Goal: Task Accomplishment & Management: Manage account settings

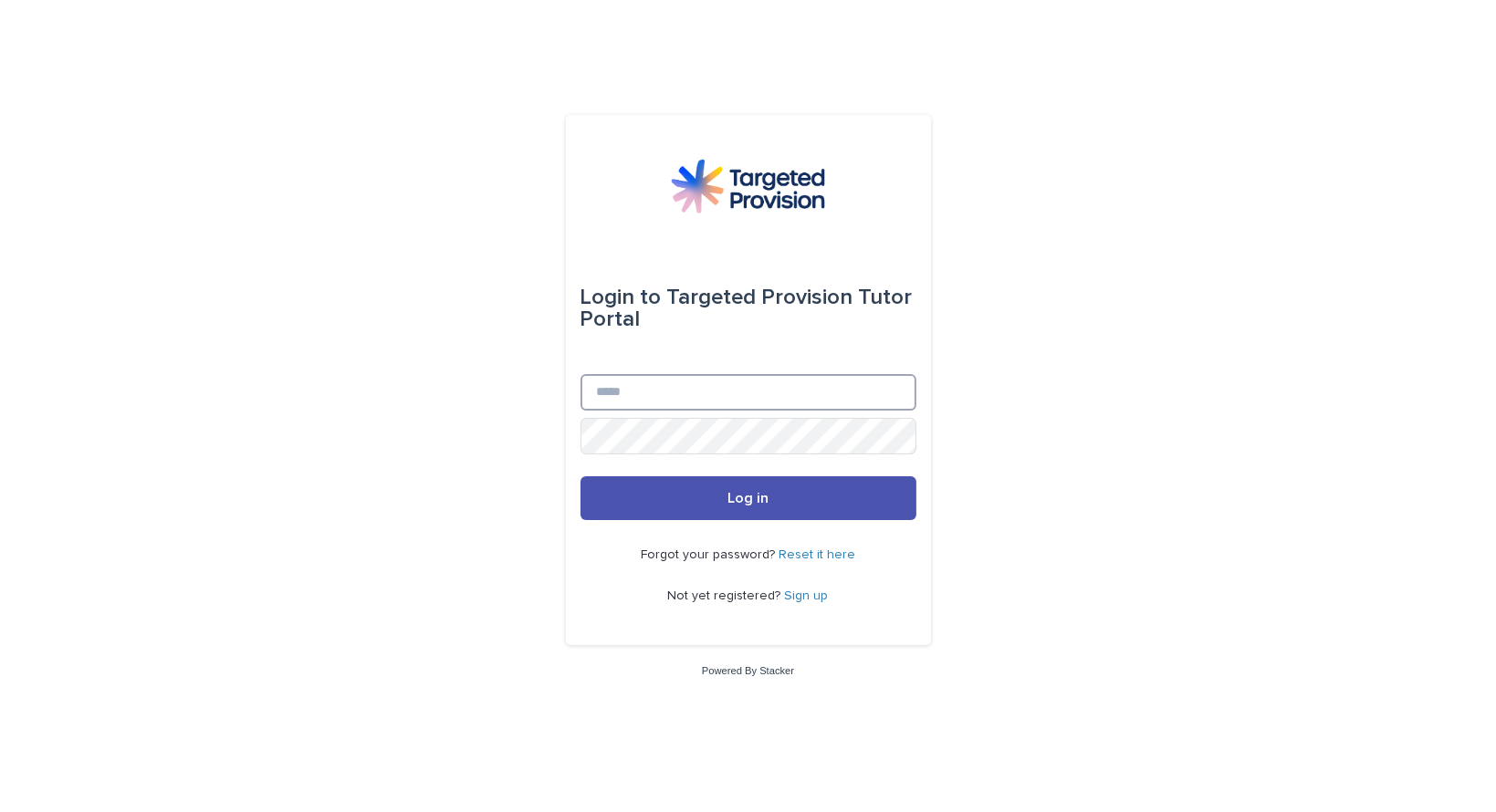
click at [636, 383] on input "Email" at bounding box center [748, 392] width 336 height 37
type input "**********"
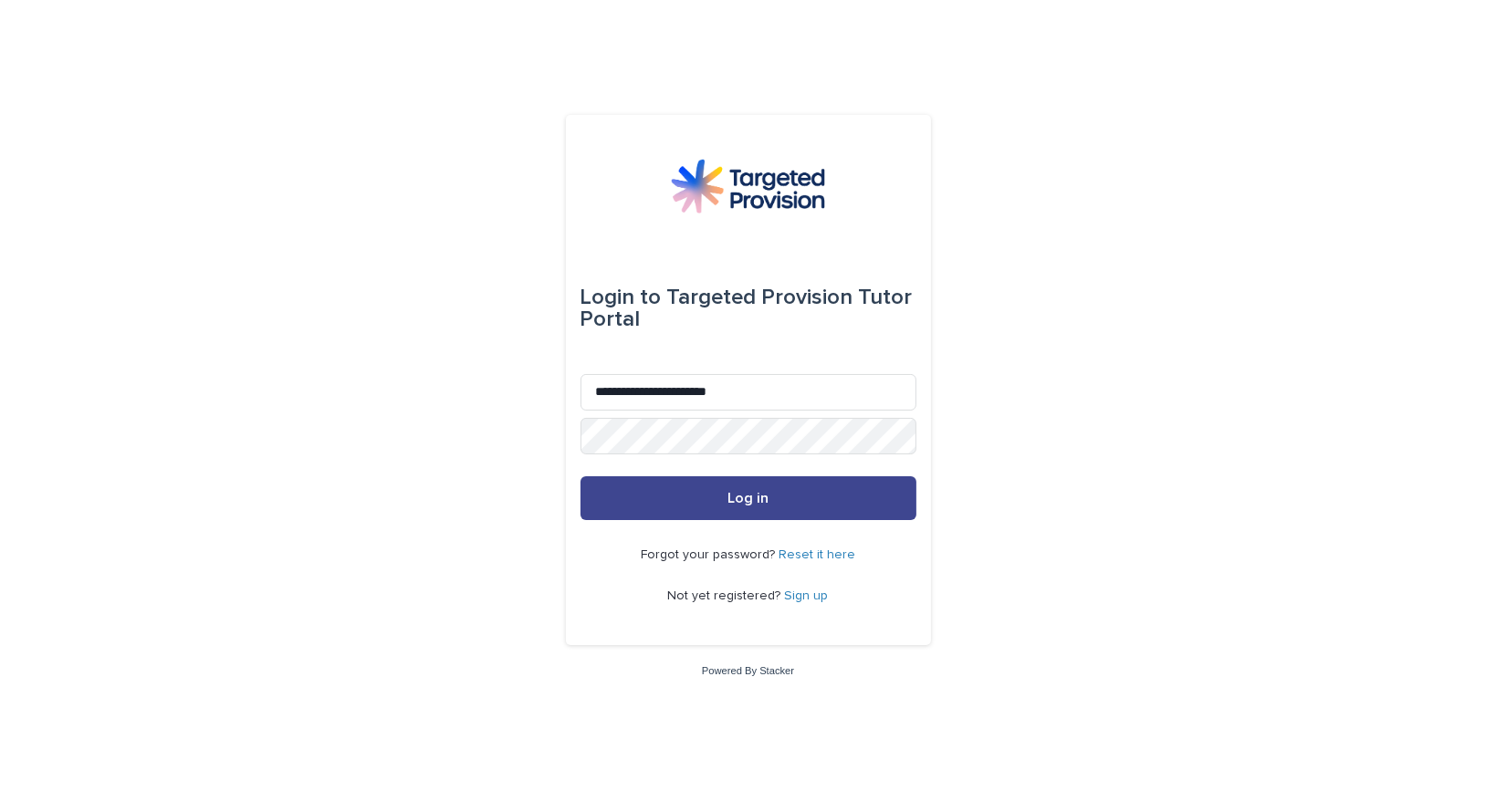
click at [723, 497] on button "Log in" at bounding box center [748, 498] width 336 height 43
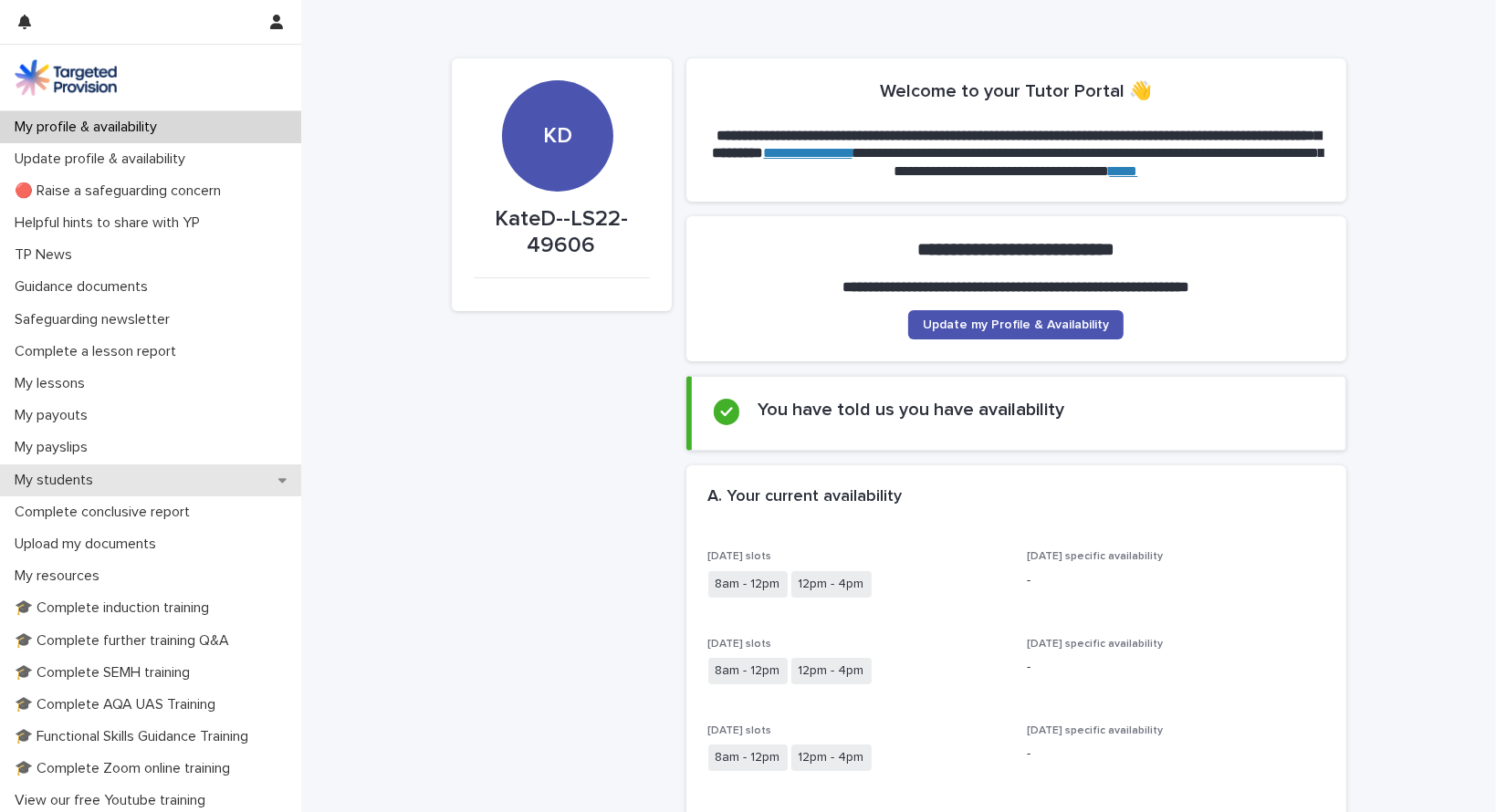
scroll to position [91, 0]
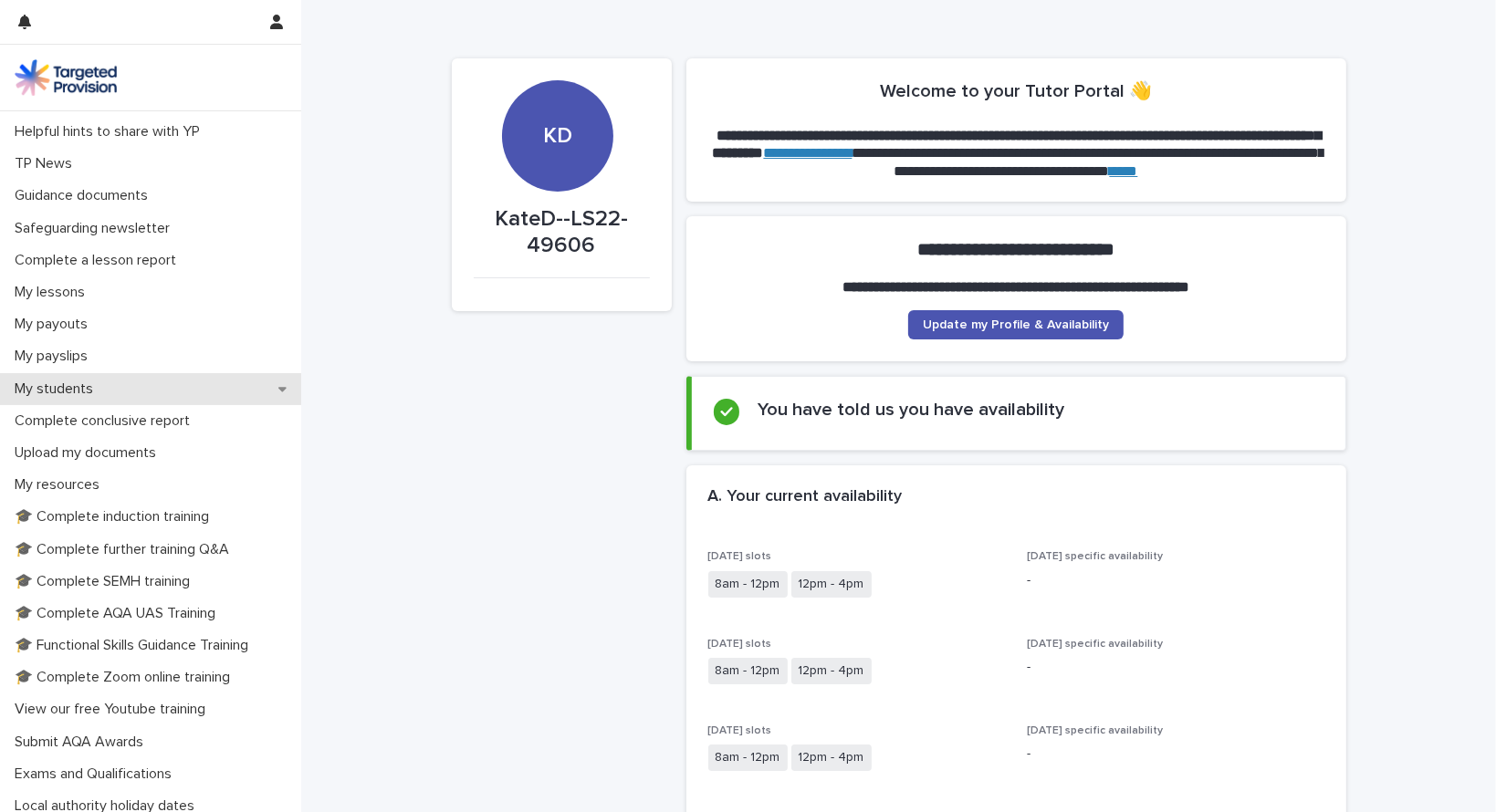
click at [90, 386] on p "My students" at bounding box center [57, 390] width 101 height 18
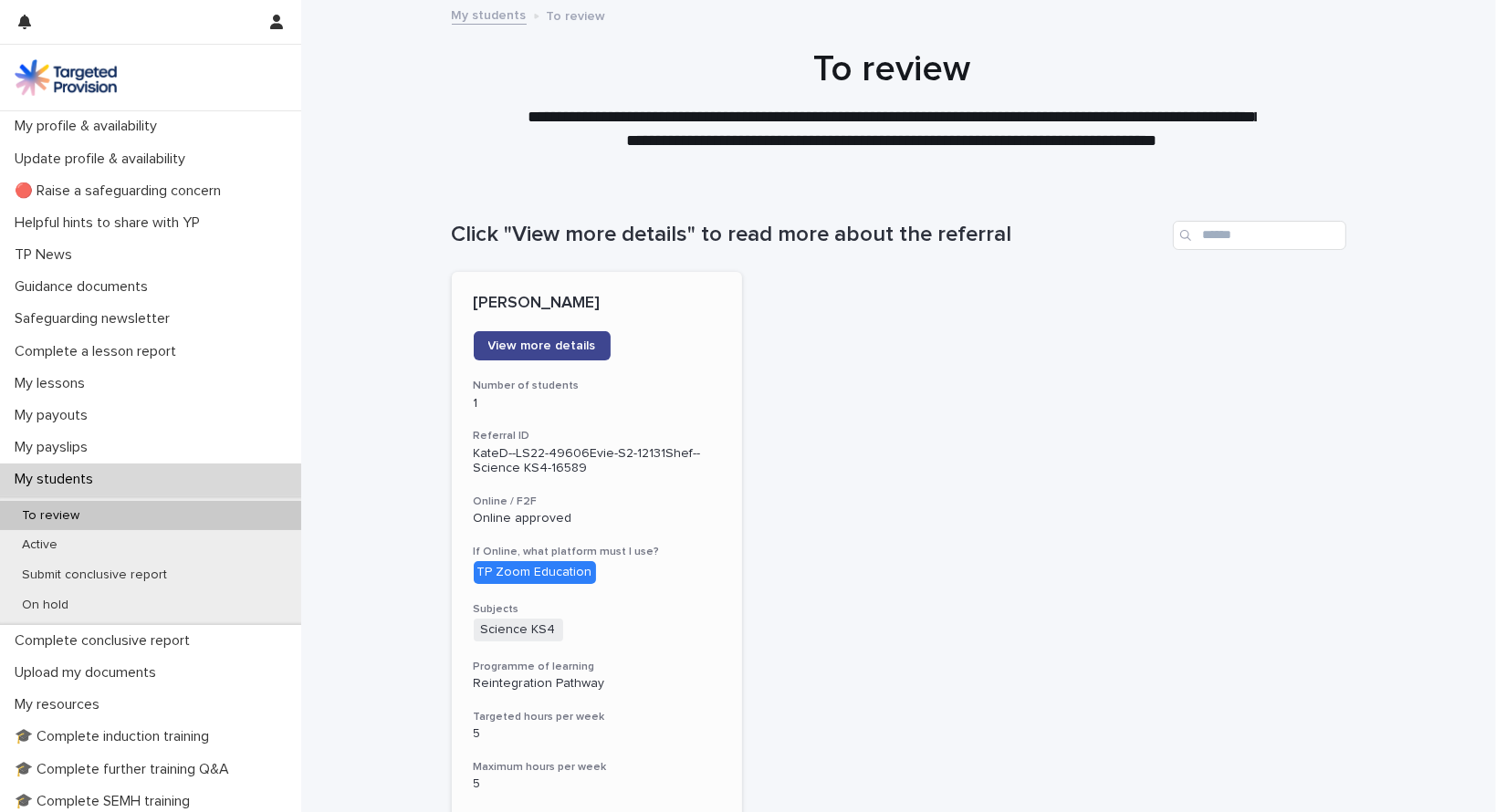
click at [571, 340] on span "View more details" at bounding box center [542, 345] width 108 height 13
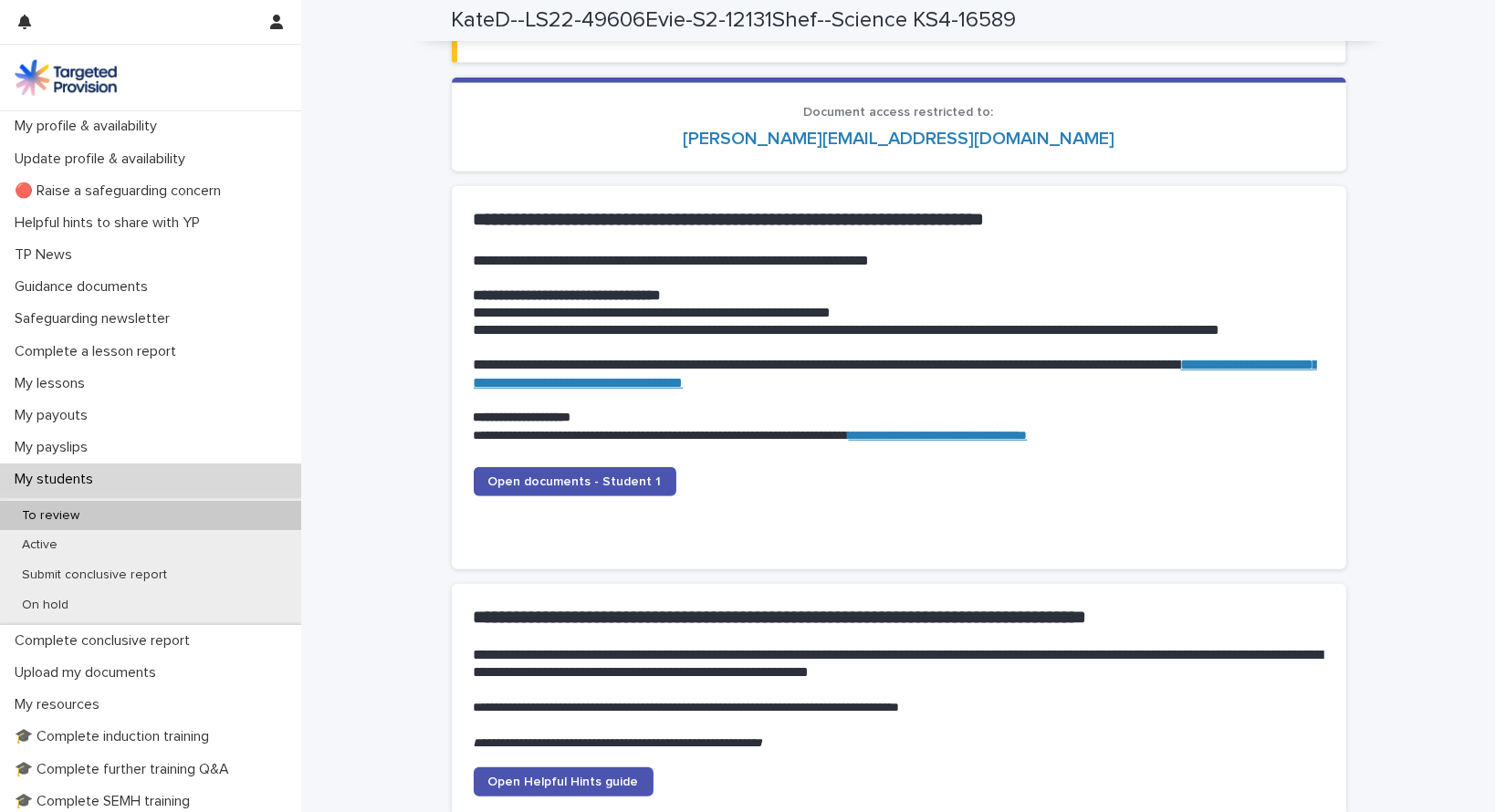
scroll to position [1825, 0]
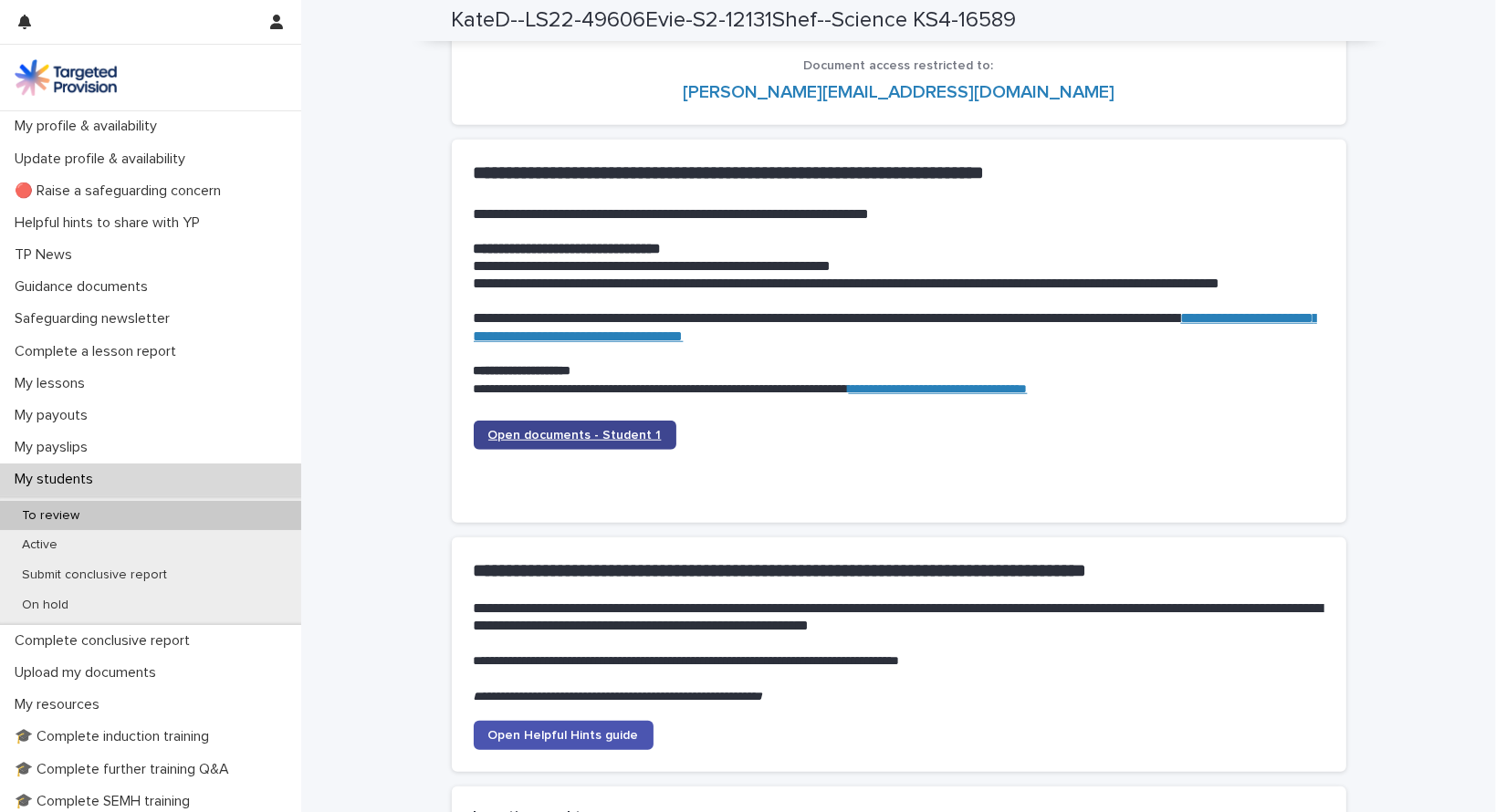
click at [600, 429] on span "Open documents - Student 1" at bounding box center [575, 435] width 174 height 13
click at [565, 431] on span "Open documents - Student 1" at bounding box center [575, 435] width 174 height 13
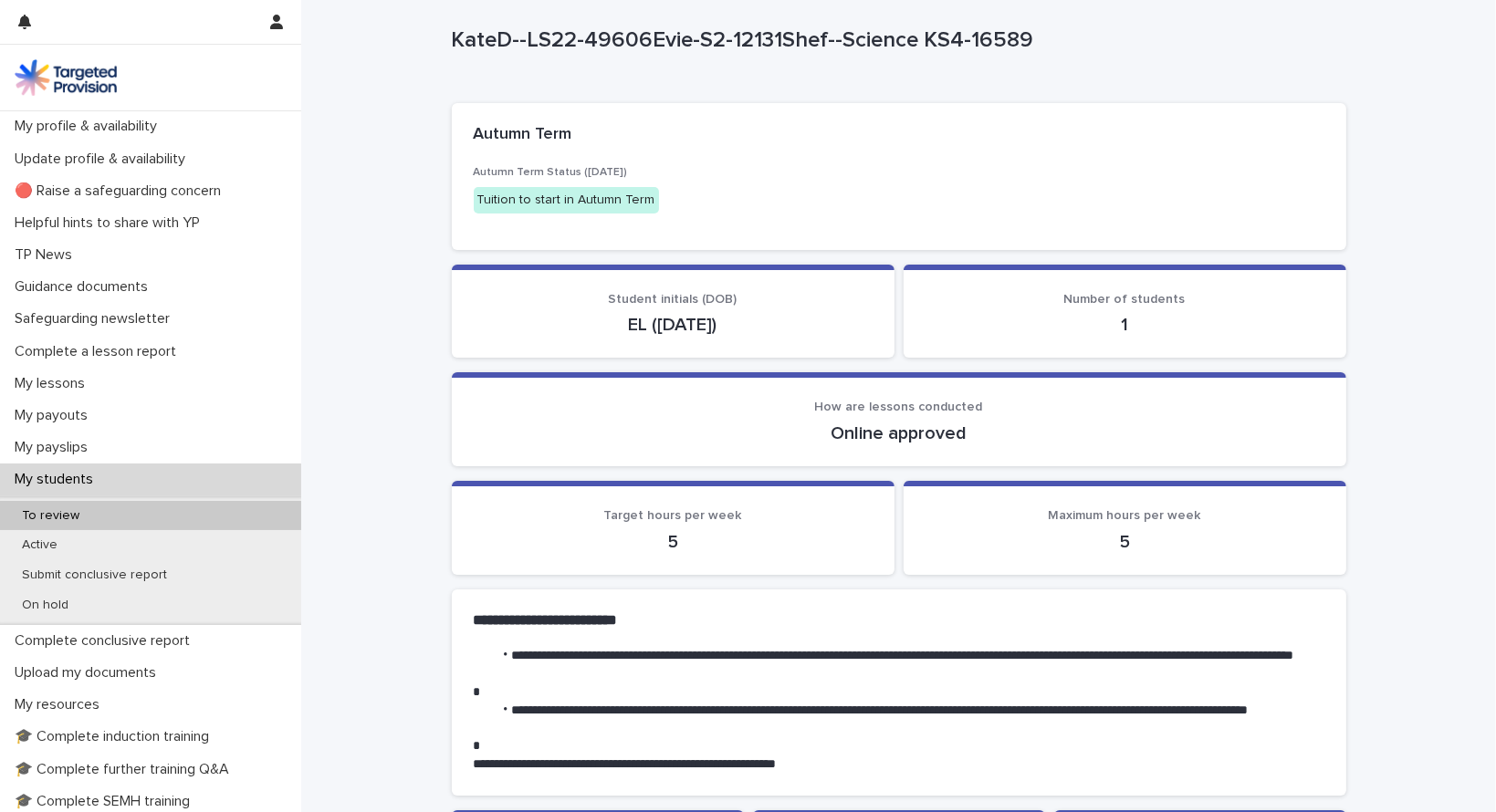
scroll to position [0, 0]
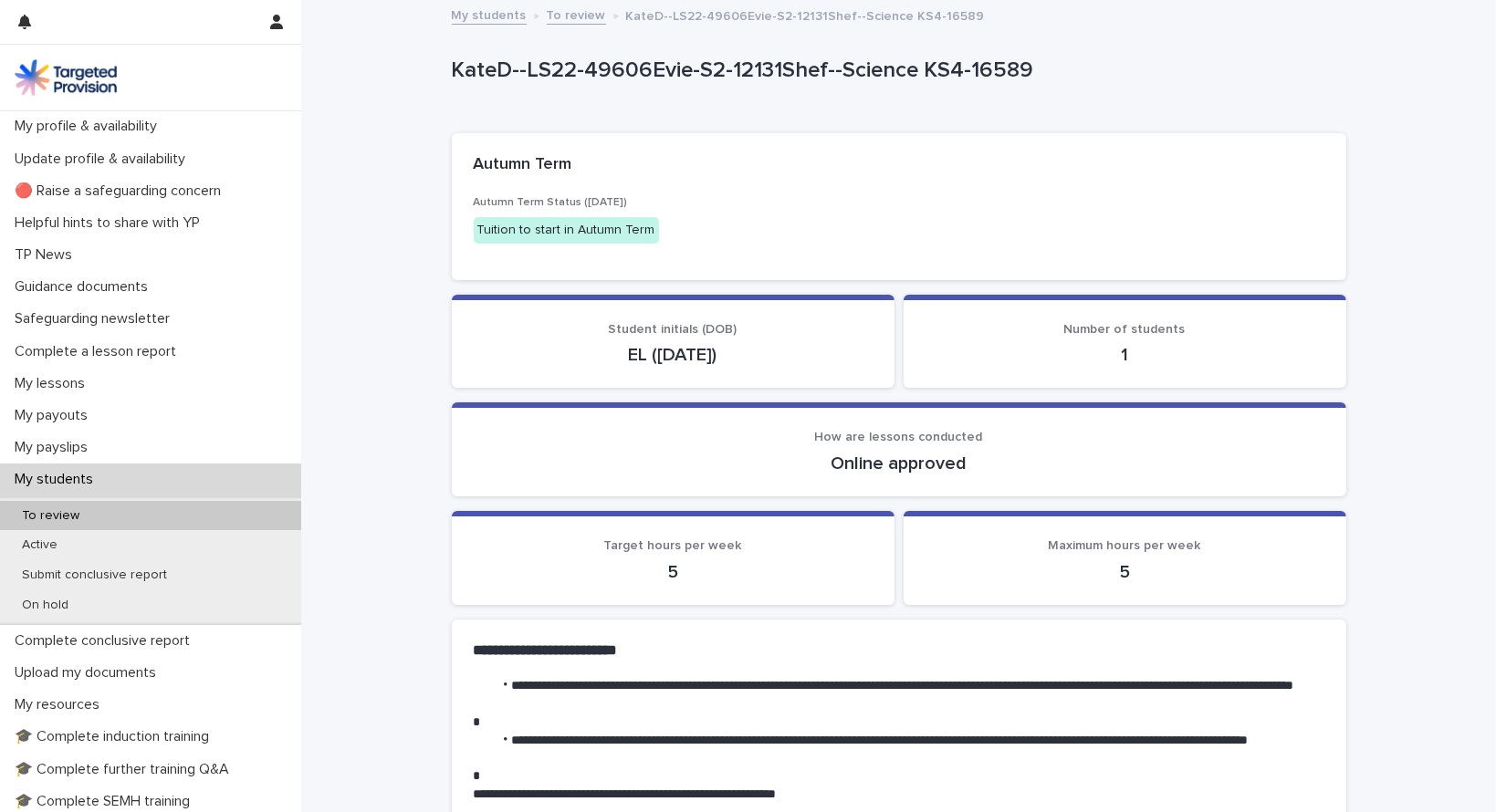
click at [565, 16] on link "To review" at bounding box center [576, 14] width 59 height 21
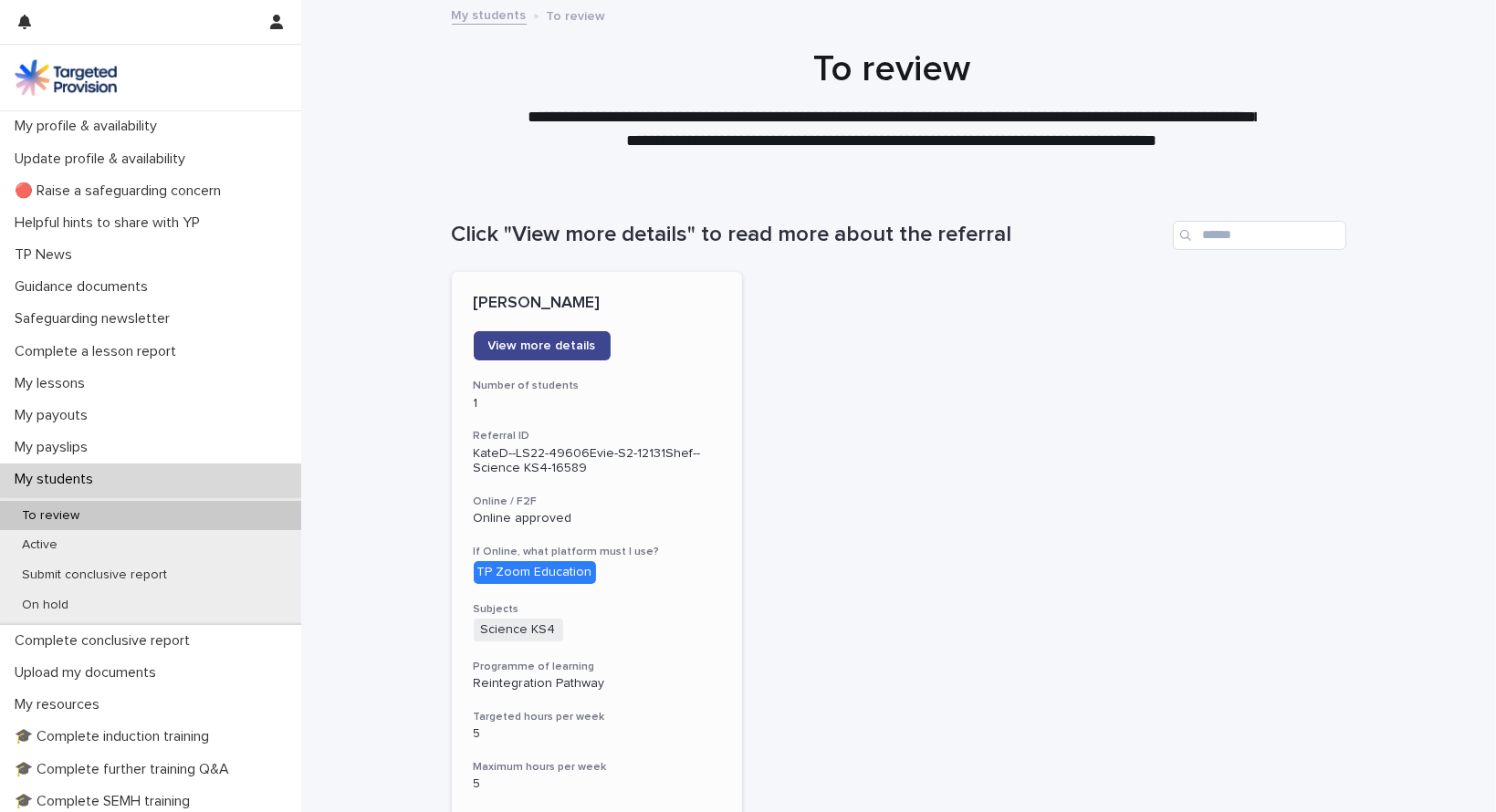
click at [542, 346] on span "View more details" at bounding box center [542, 345] width 108 height 13
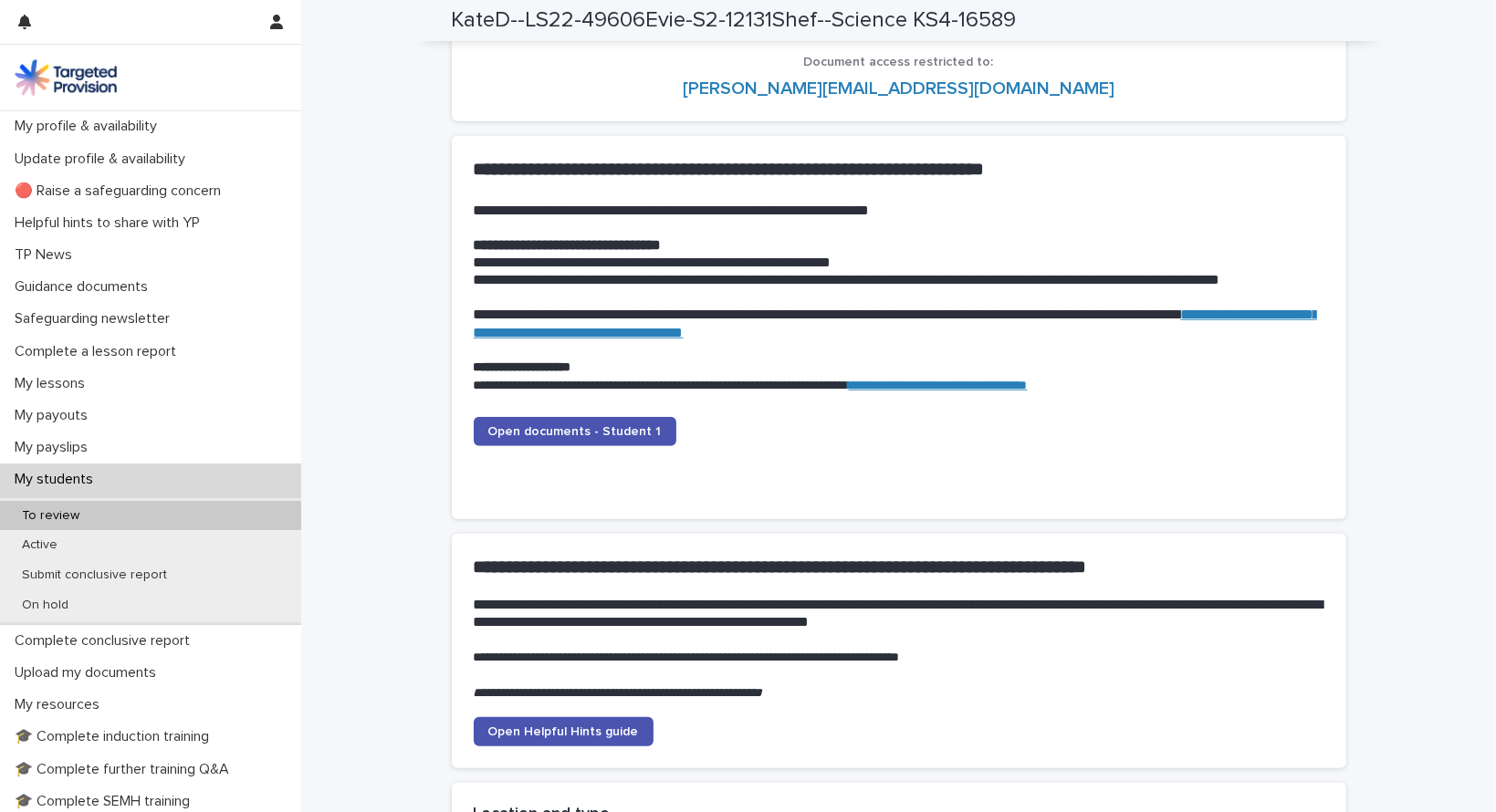
scroll to position [1916, 0]
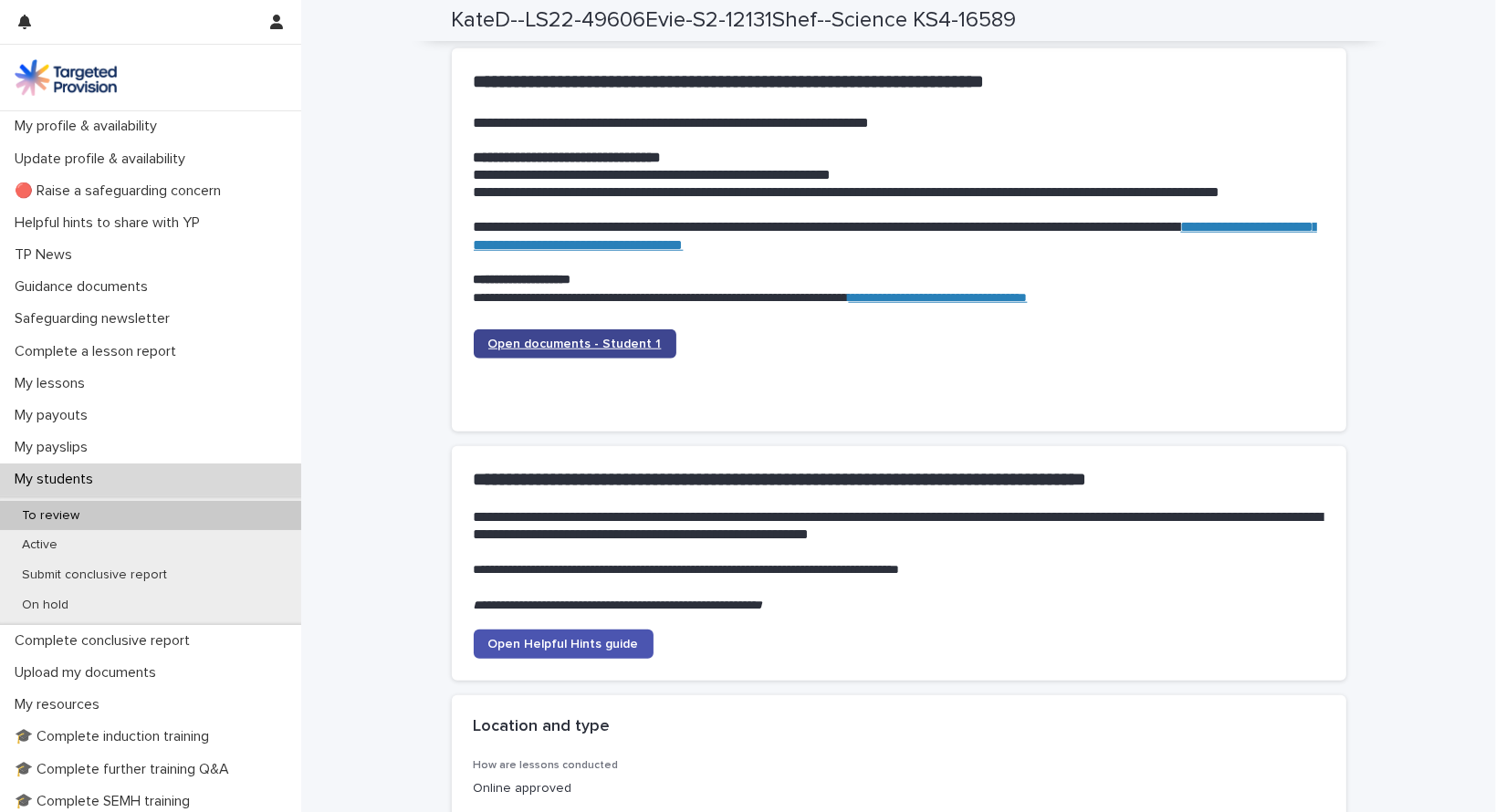
click at [559, 339] on span "Open documents - Student 1" at bounding box center [575, 343] width 174 height 13
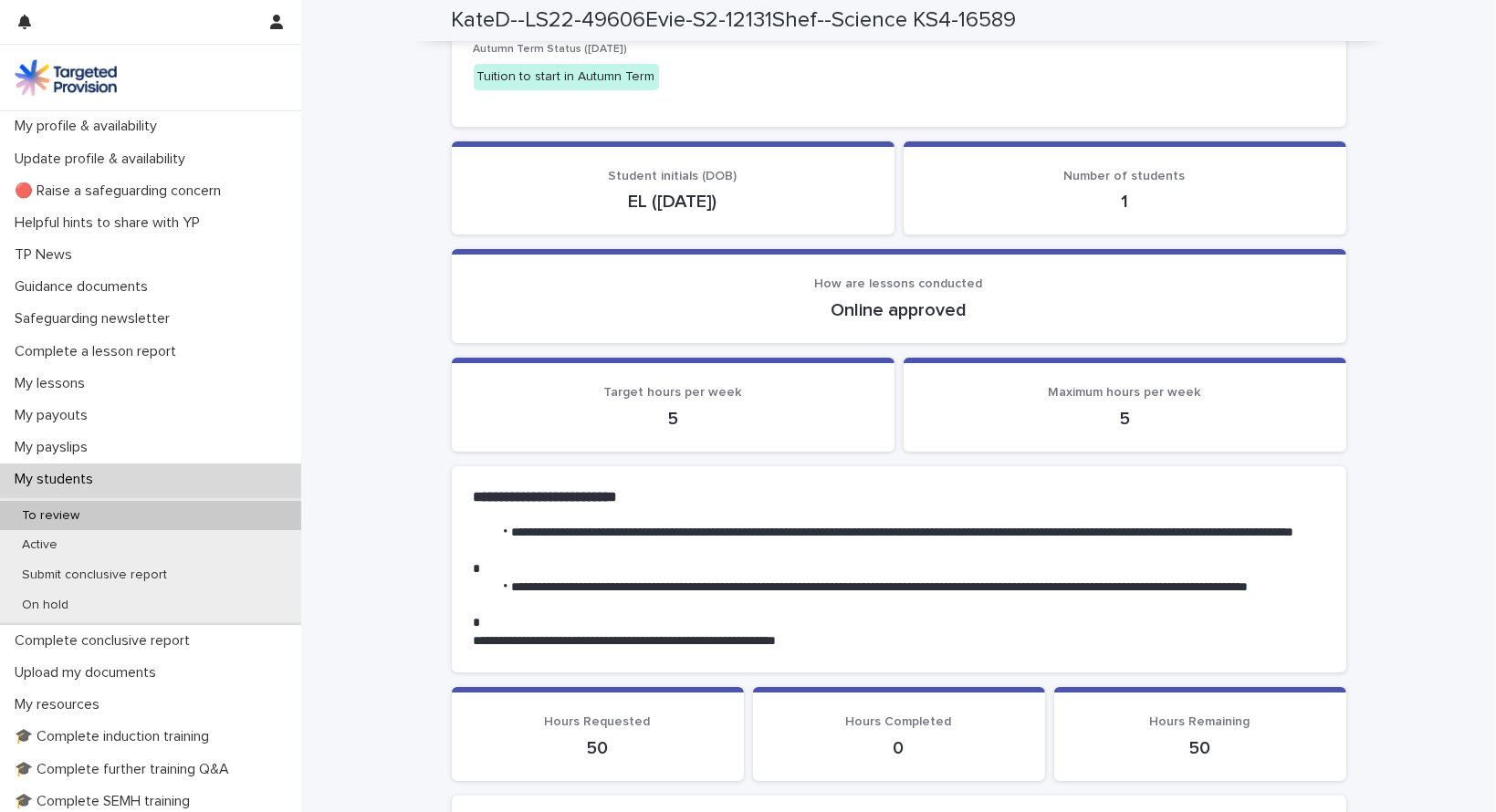
scroll to position [0, 0]
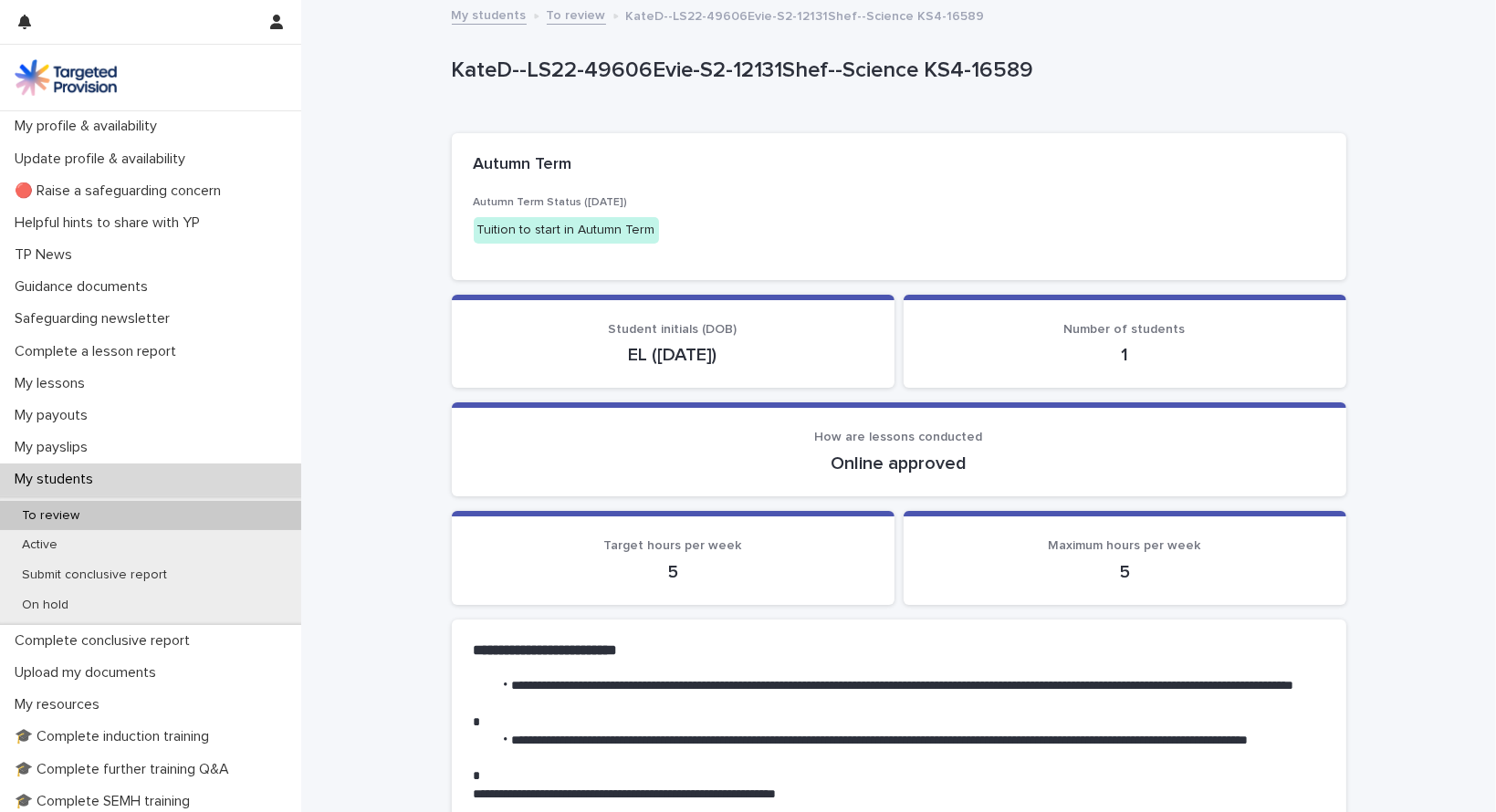
click at [71, 478] on p "My students" at bounding box center [57, 480] width 101 height 18
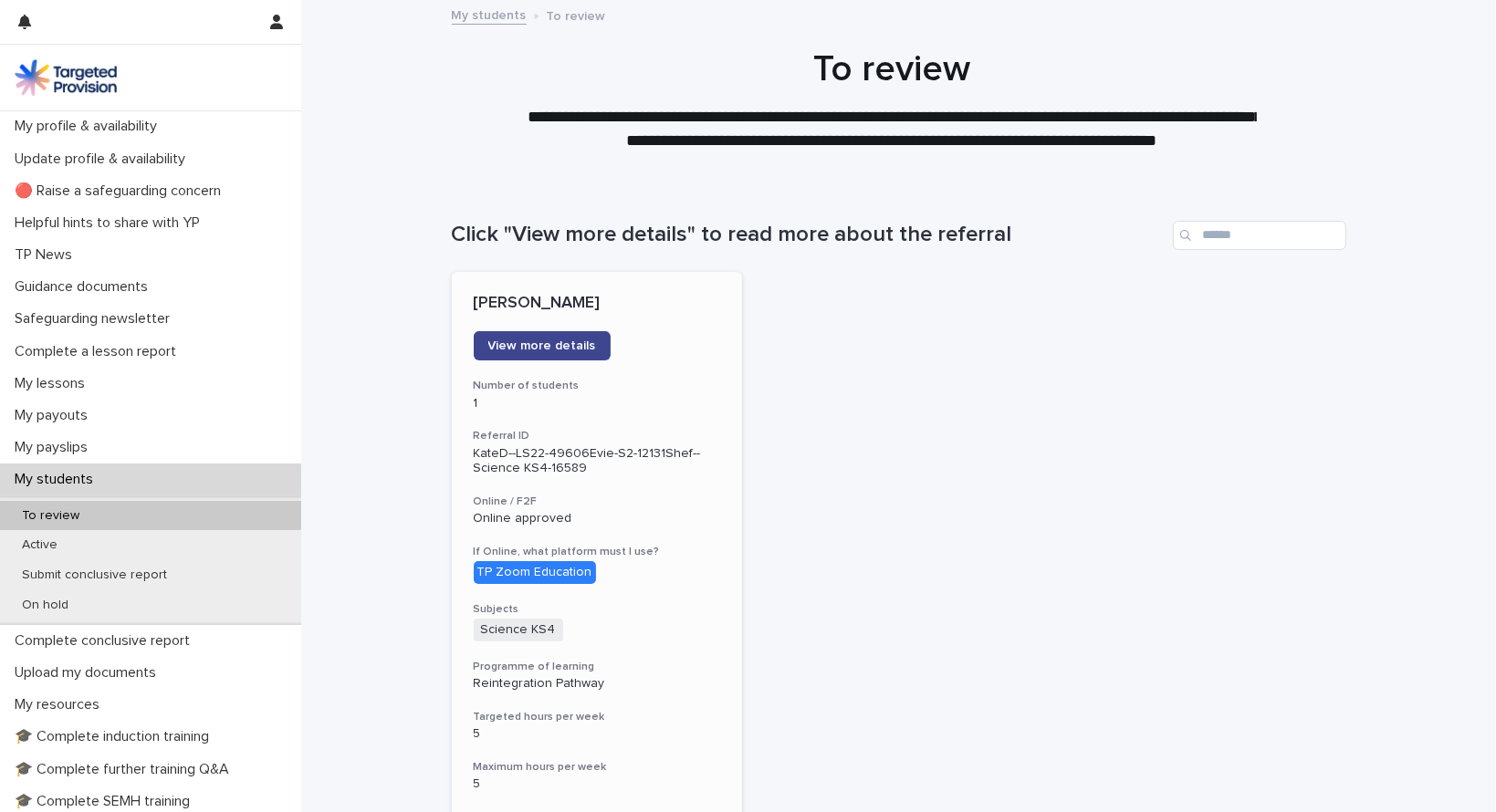
click at [561, 343] on span "View more details" at bounding box center [542, 345] width 108 height 13
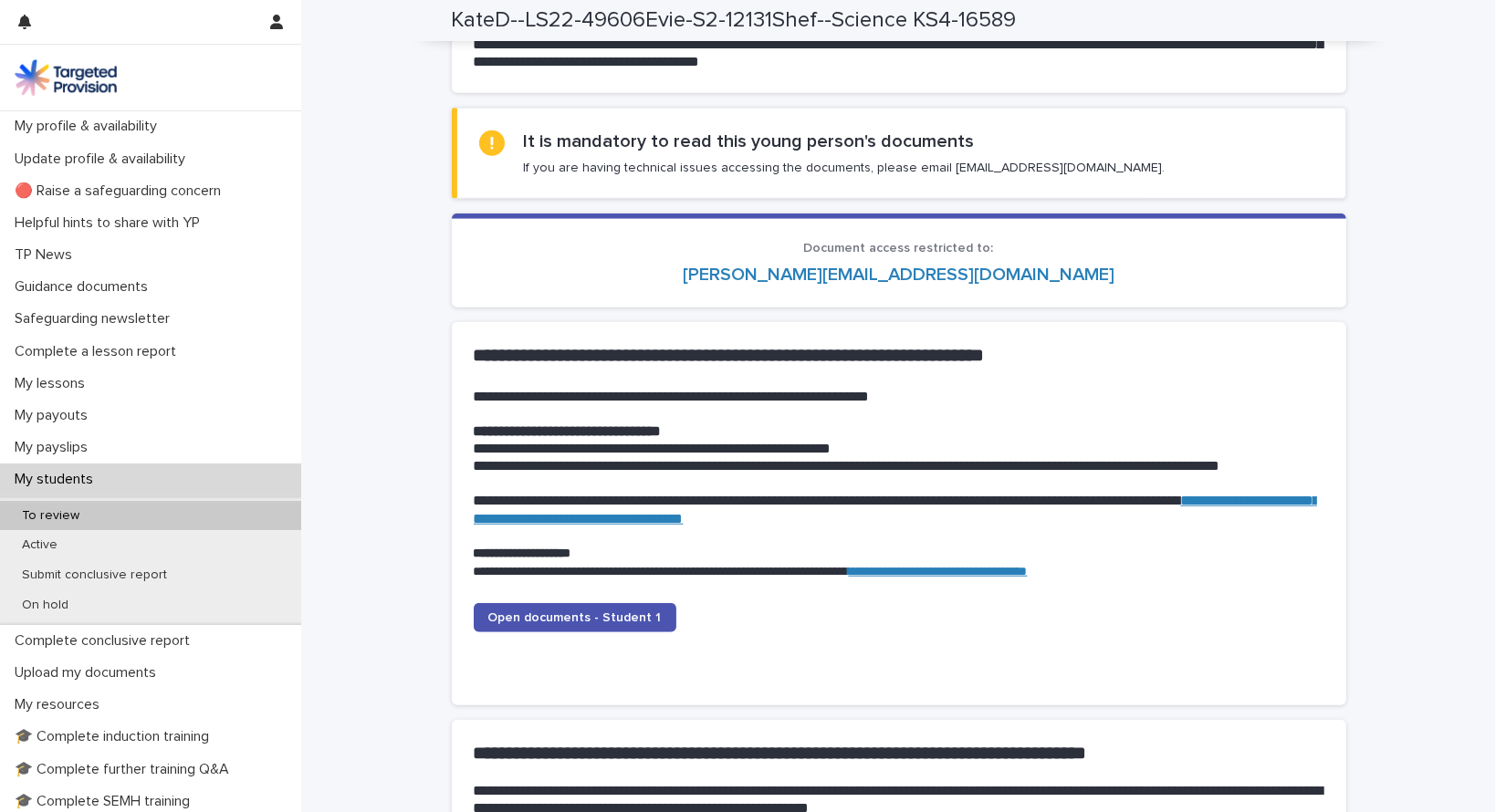
scroll to position [1734, 0]
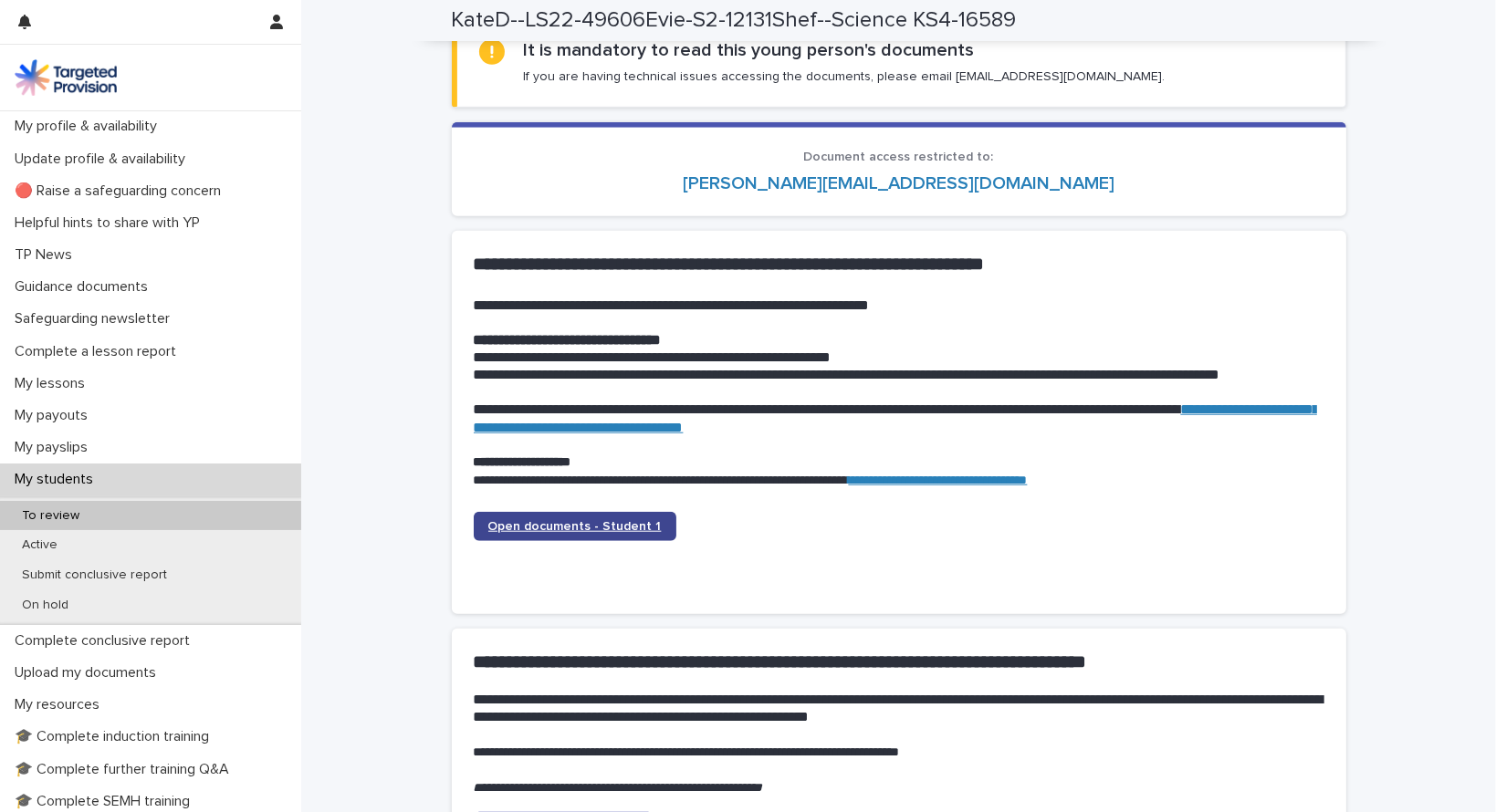
click at [629, 521] on span "Open documents - Student 1" at bounding box center [575, 526] width 174 height 13
click at [559, 522] on span "Open documents - Student 1" at bounding box center [575, 526] width 174 height 13
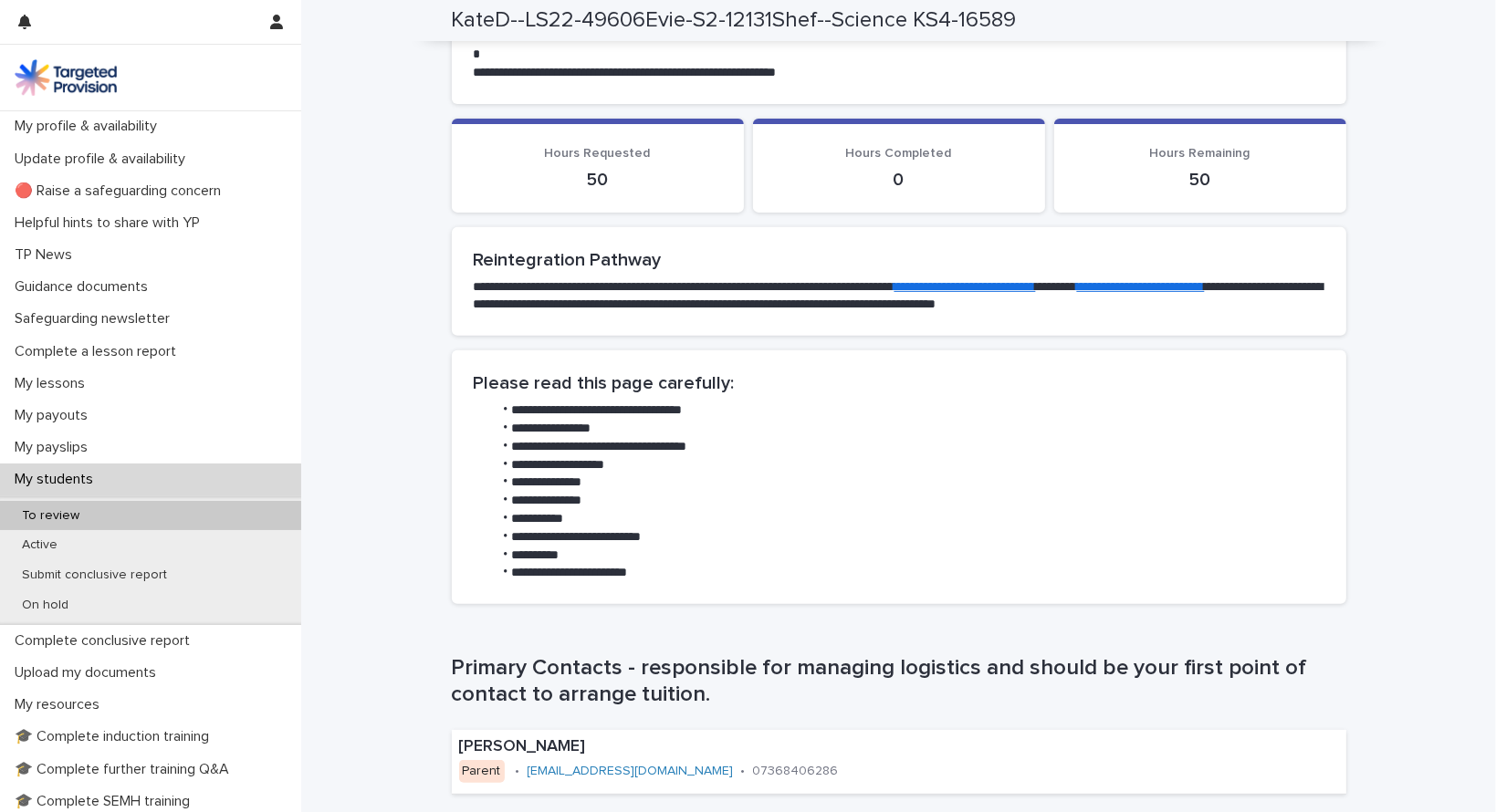
scroll to position [730, 0]
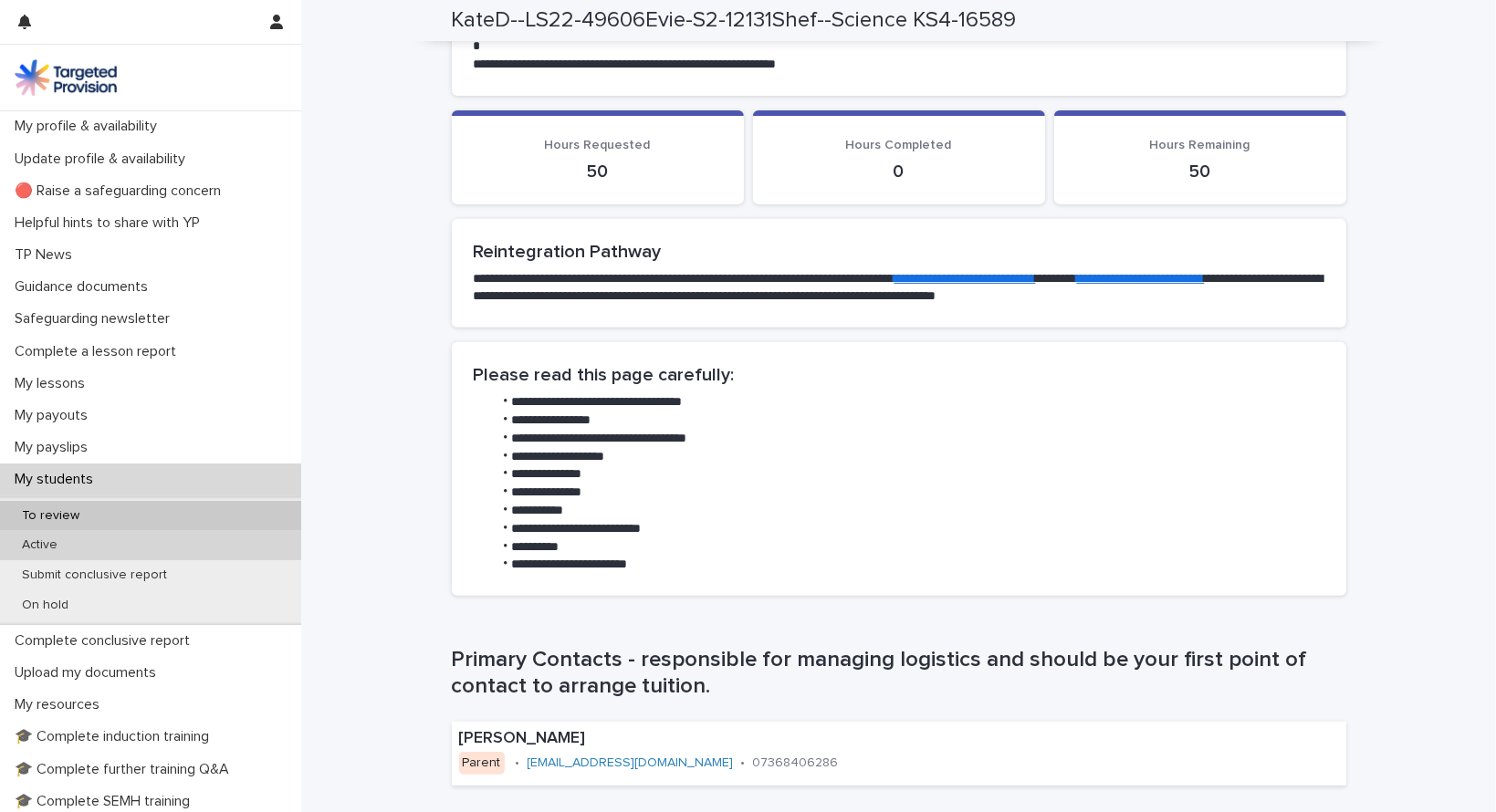
click at [42, 545] on p "Active" at bounding box center [39, 546] width 65 height 16
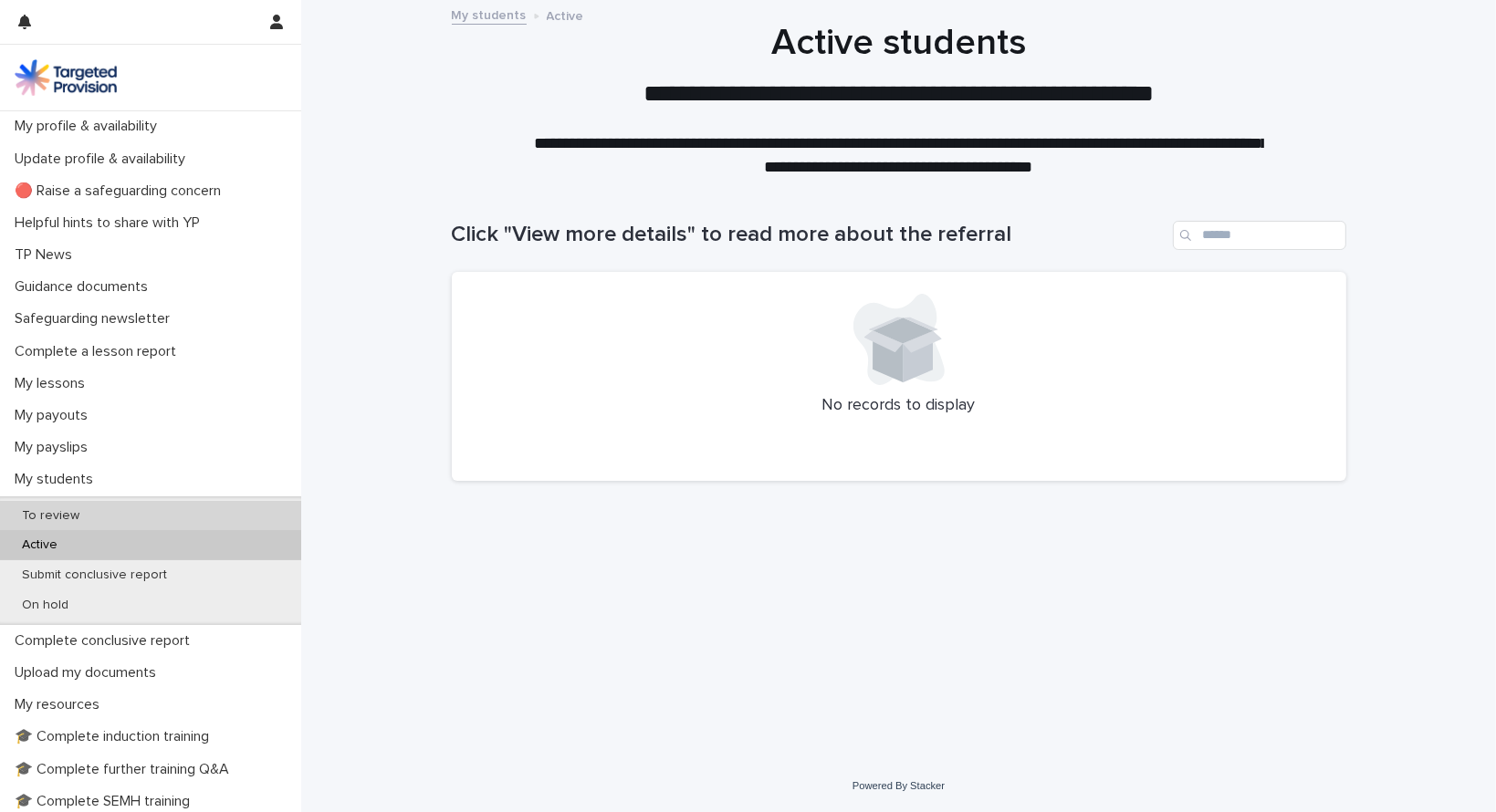
click at [68, 509] on p "To review" at bounding box center [50, 516] width 87 height 16
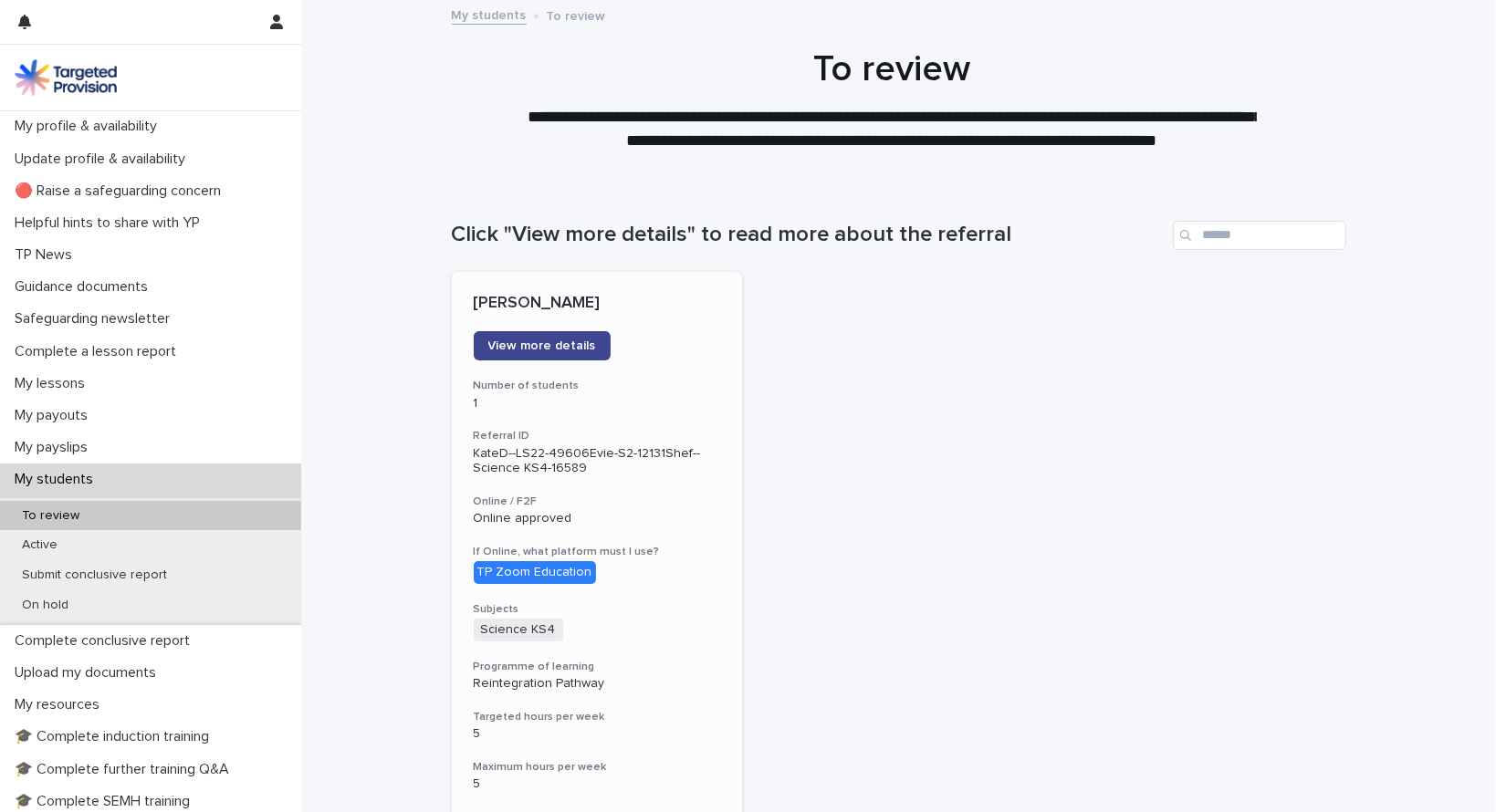
click at [540, 347] on span "View more details" at bounding box center [542, 345] width 108 height 13
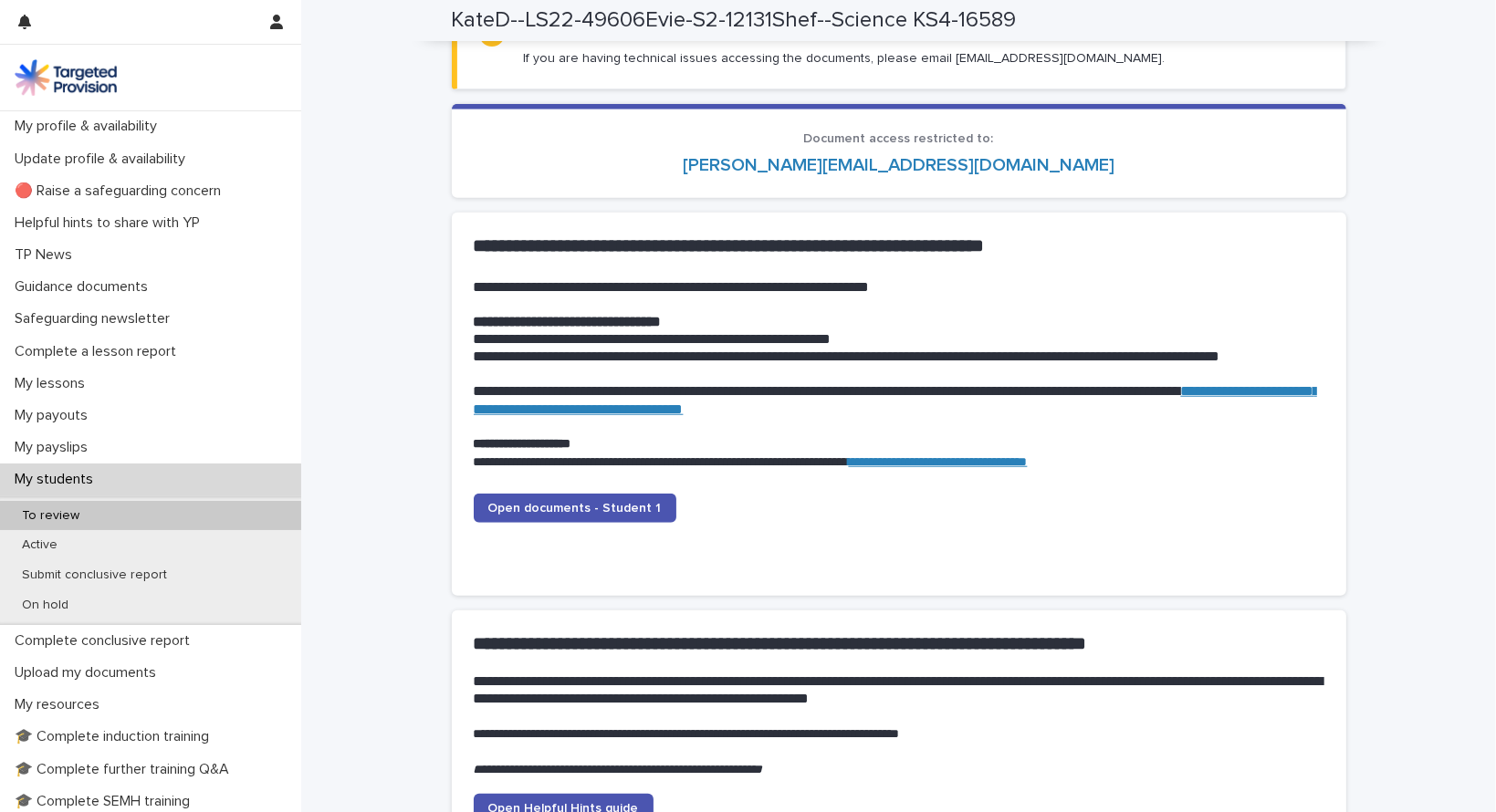
scroll to position [1916, 0]
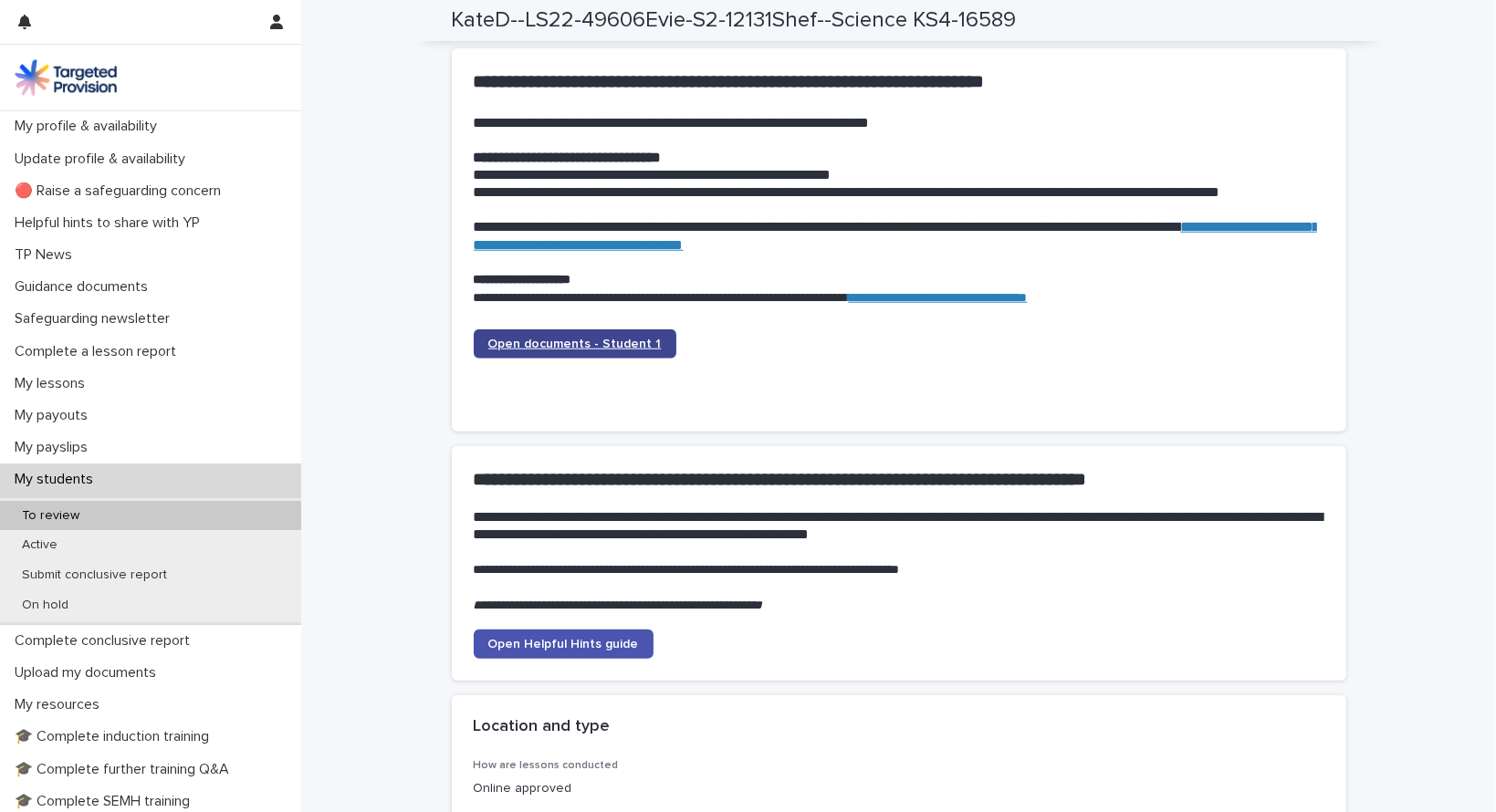
click at [536, 334] on link "Open documents - Student 1" at bounding box center [574, 344] width 202 height 30
drag, startPoint x: 1218, startPoint y: 77, endPoint x: 1383, endPoint y: 179, distance: 194.0
click at [1383, 179] on div "**********" at bounding box center [898, 743] width 1195 height 5315
click at [626, 344] on span "Open documents - Student 1" at bounding box center [575, 343] width 174 height 13
click at [572, 340] on span "Open documents - Student 1" at bounding box center [575, 343] width 174 height 13
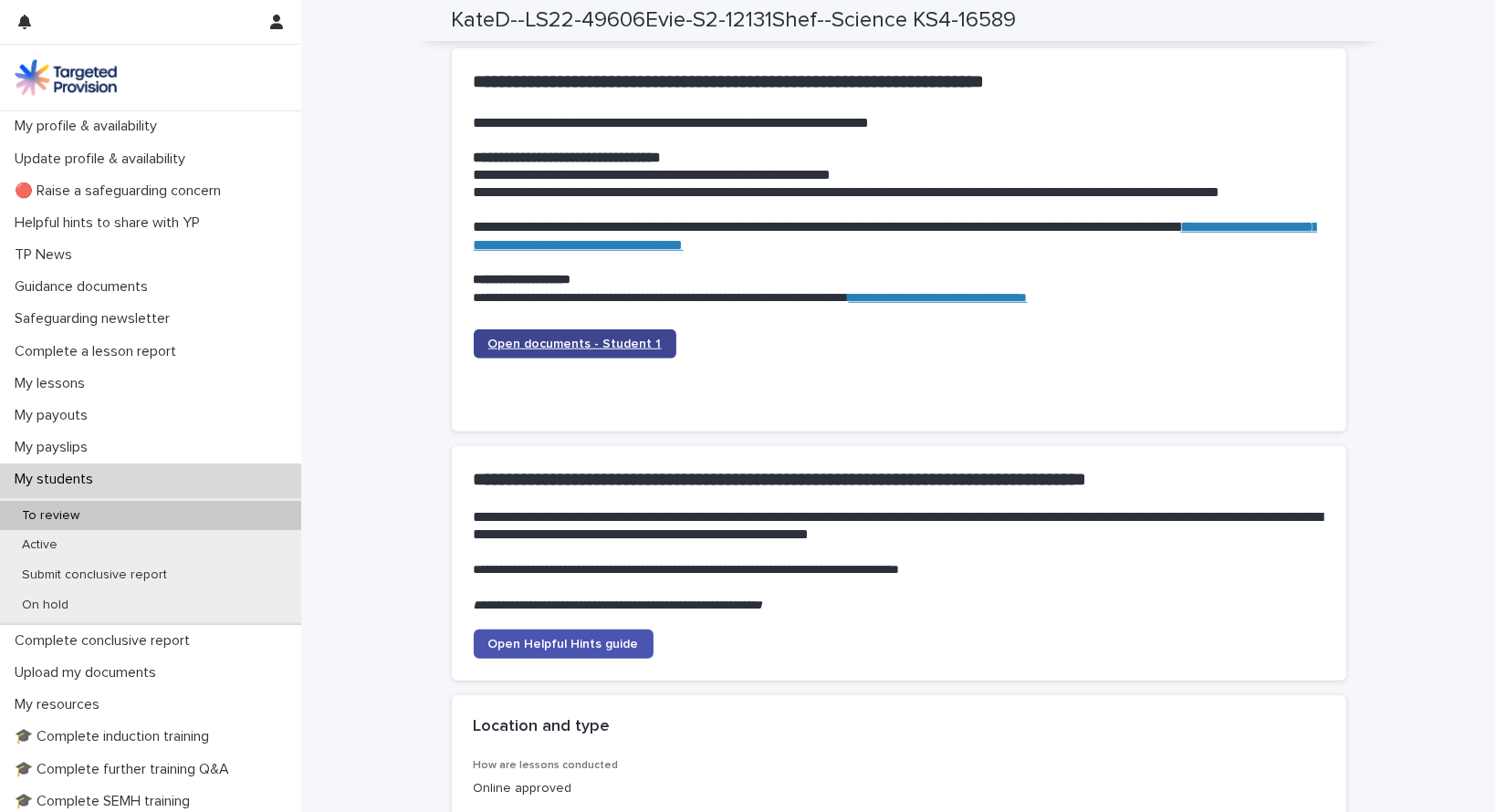
click at [594, 341] on span "Open documents - Student 1" at bounding box center [575, 343] width 174 height 13
click at [591, 342] on span "Open documents - Student 1" at bounding box center [575, 343] width 174 height 13
click at [575, 341] on span "Open documents - Student 1" at bounding box center [575, 343] width 174 height 13
click at [577, 338] on span "Open documents - Student 1" at bounding box center [575, 343] width 174 height 13
click at [573, 337] on span "Open documents - Student 1" at bounding box center [575, 343] width 174 height 13
